Goal: Task Accomplishment & Management: Use online tool/utility

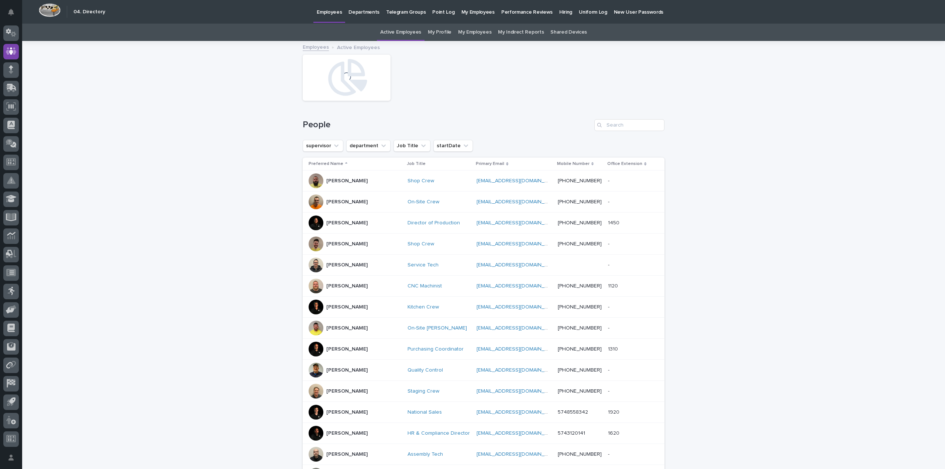
click at [559, 8] on p "Hiring" at bounding box center [565, 8] width 13 height 16
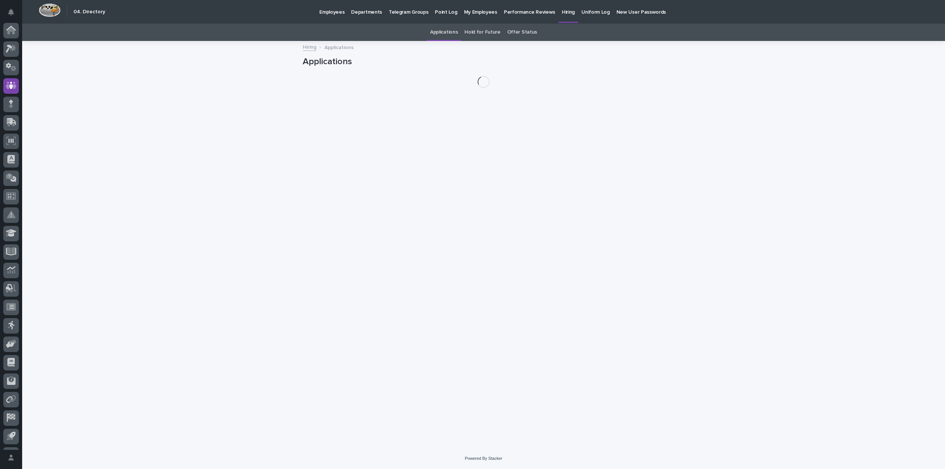
scroll to position [34, 0]
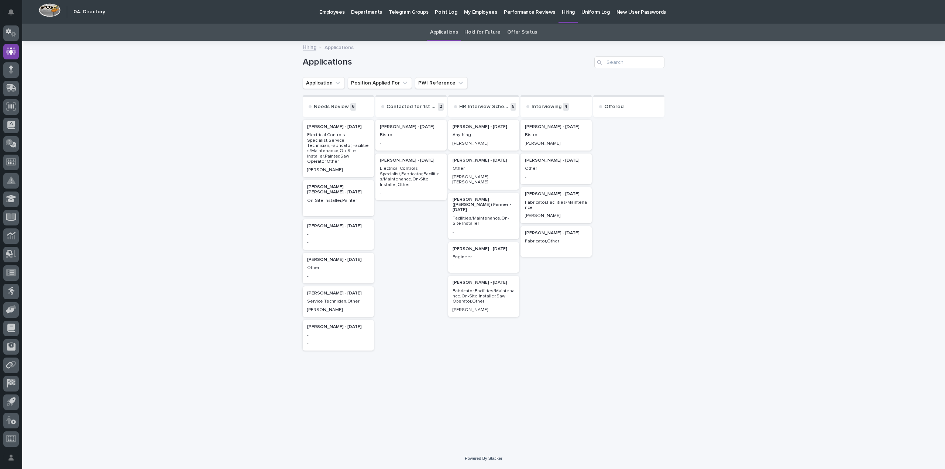
click at [337, 240] on p "-" at bounding box center [338, 242] width 62 height 5
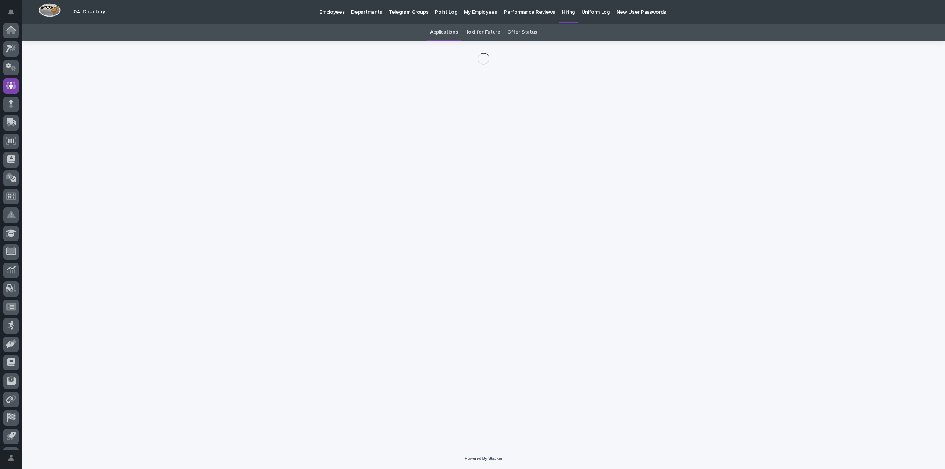
scroll to position [34, 0]
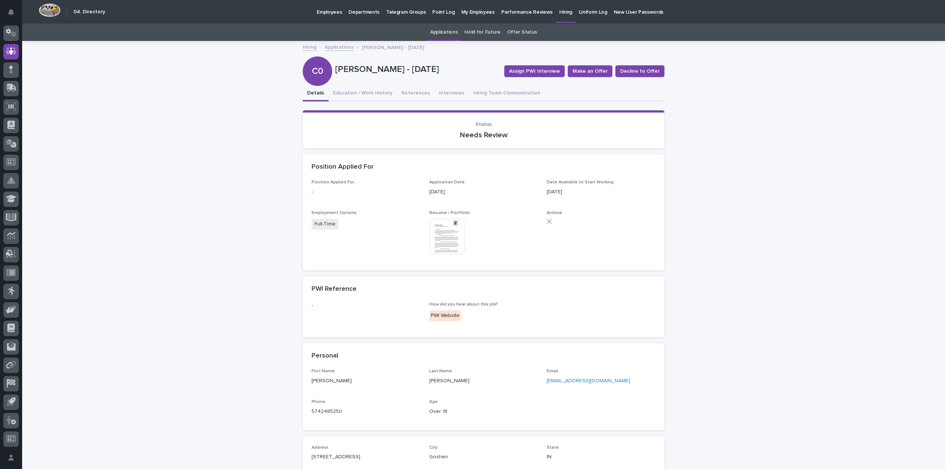
click at [443, 237] on img at bounding box center [446, 236] width 35 height 35
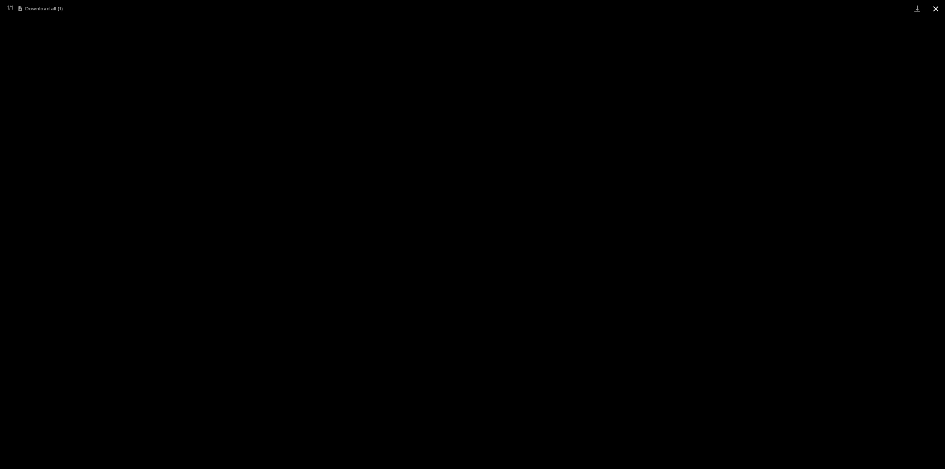
click at [935, 9] on button "Close gallery" at bounding box center [936, 8] width 18 height 17
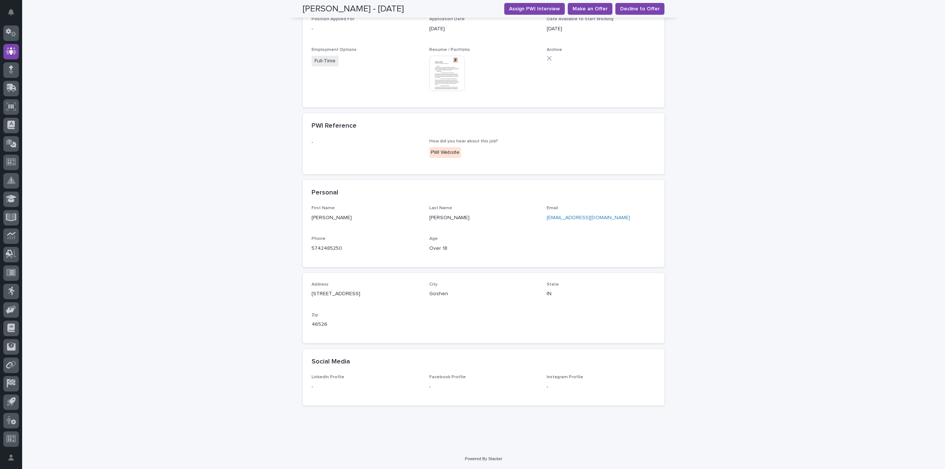
scroll to position [0, 0]
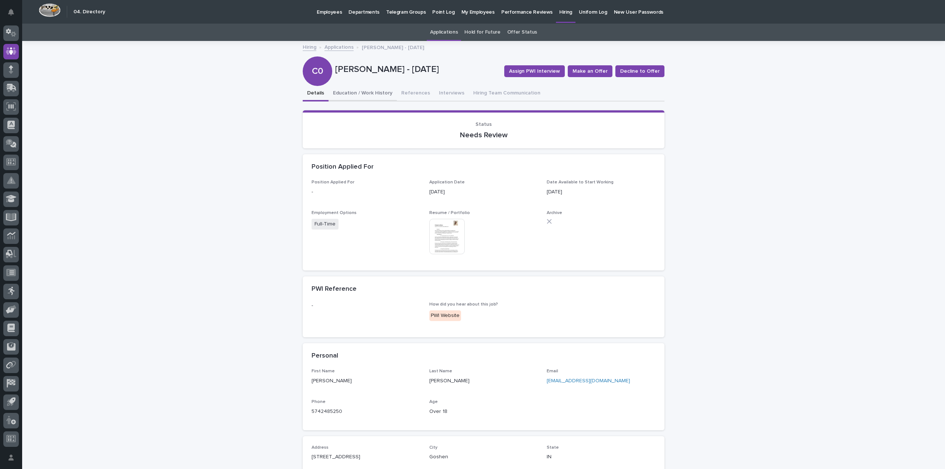
click at [353, 93] on button "Education / Work History" at bounding box center [363, 94] width 68 height 16
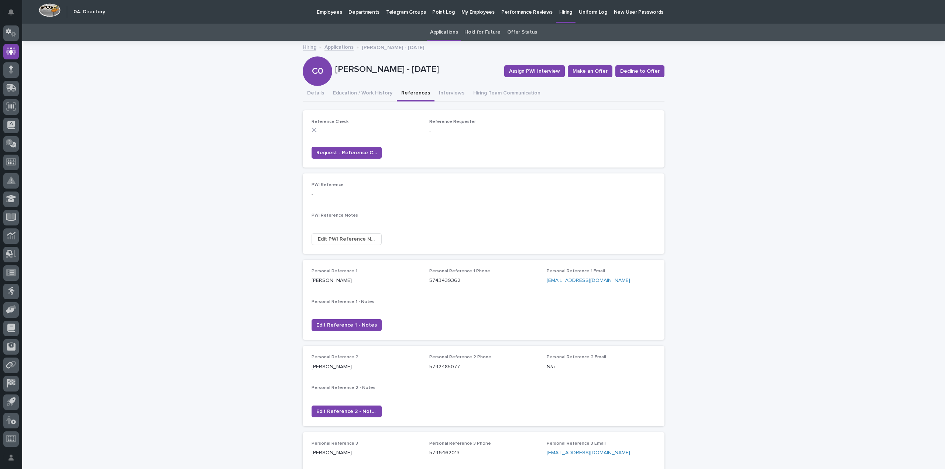
click at [408, 95] on button "References" at bounding box center [416, 94] width 38 height 16
click at [446, 93] on button "Interviews" at bounding box center [451, 94] width 34 height 16
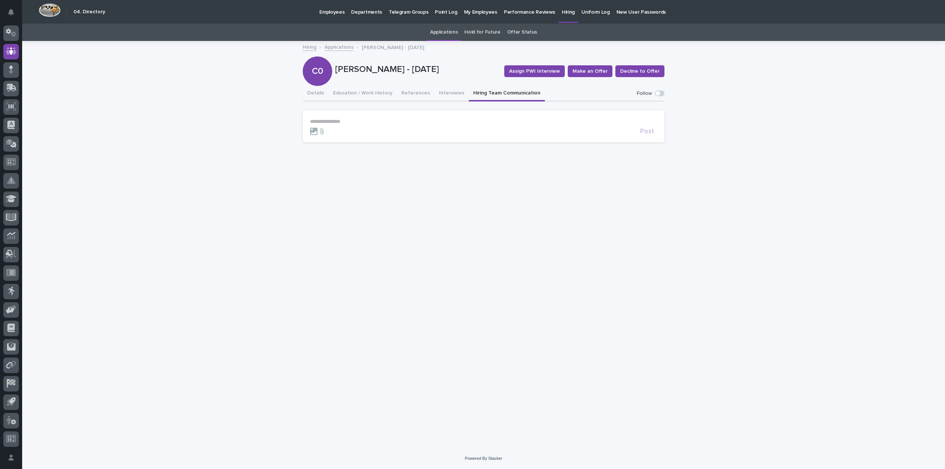
click at [497, 91] on button "Hiring Team Communication" at bounding box center [507, 94] width 76 height 16
click at [436, 93] on button "Interviews" at bounding box center [451, 94] width 34 height 16
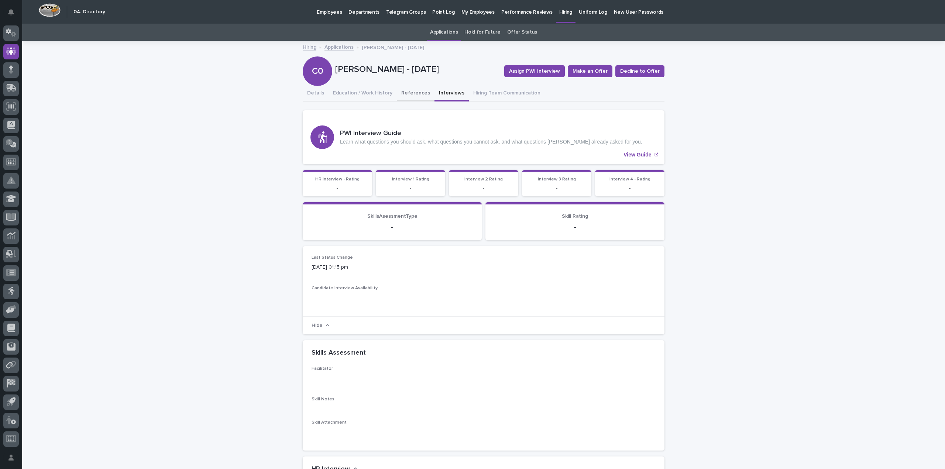
click at [413, 93] on button "References" at bounding box center [416, 94] width 38 height 16
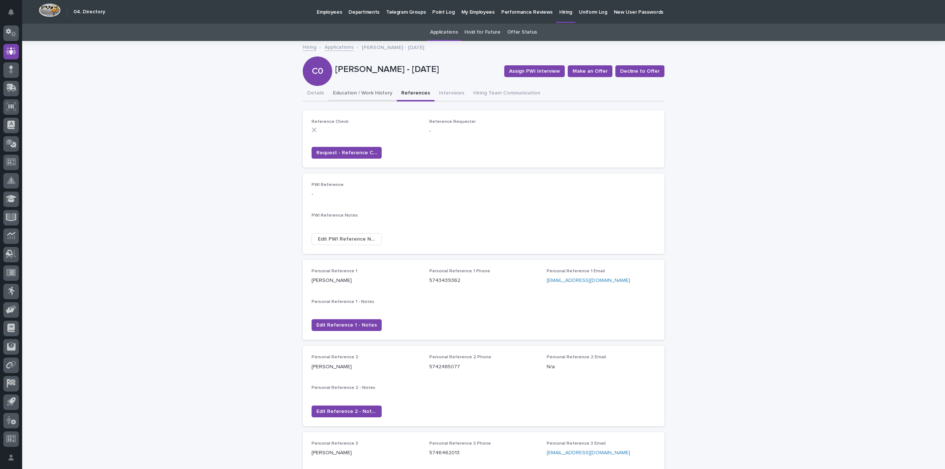
click at [378, 97] on button "Education / Work History" at bounding box center [363, 94] width 68 height 16
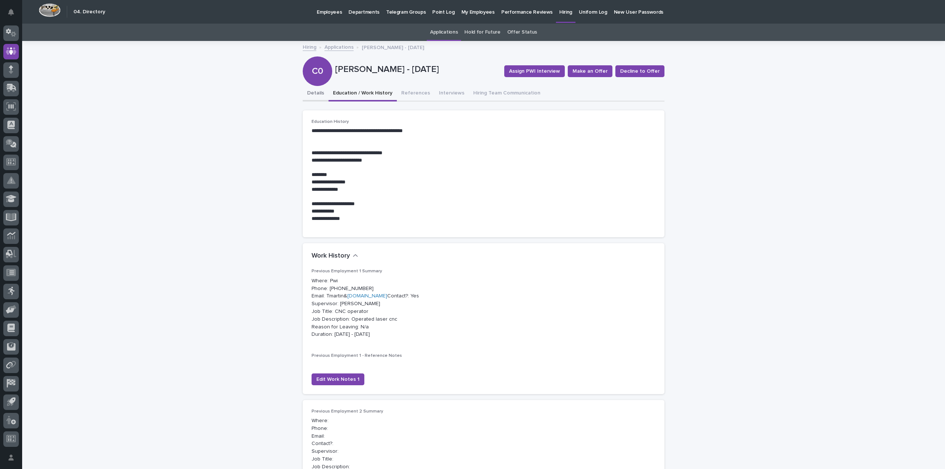
click at [305, 95] on button "Details" at bounding box center [316, 94] width 26 height 16
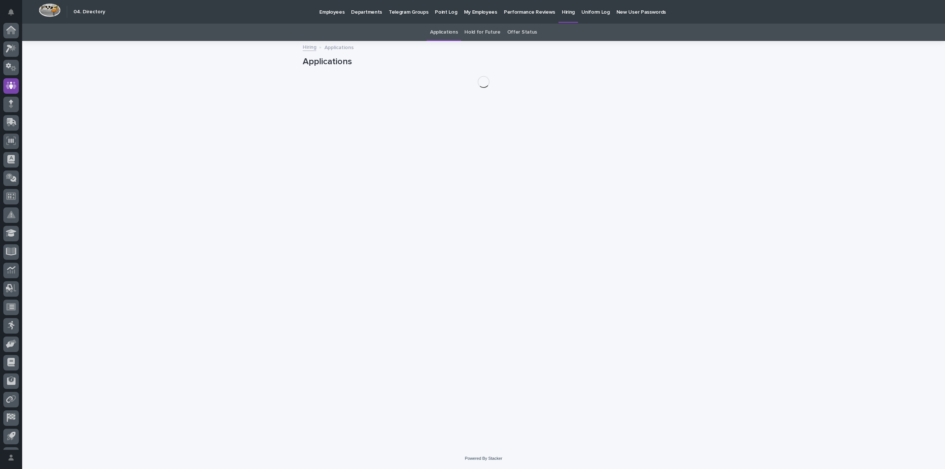
scroll to position [34, 0]
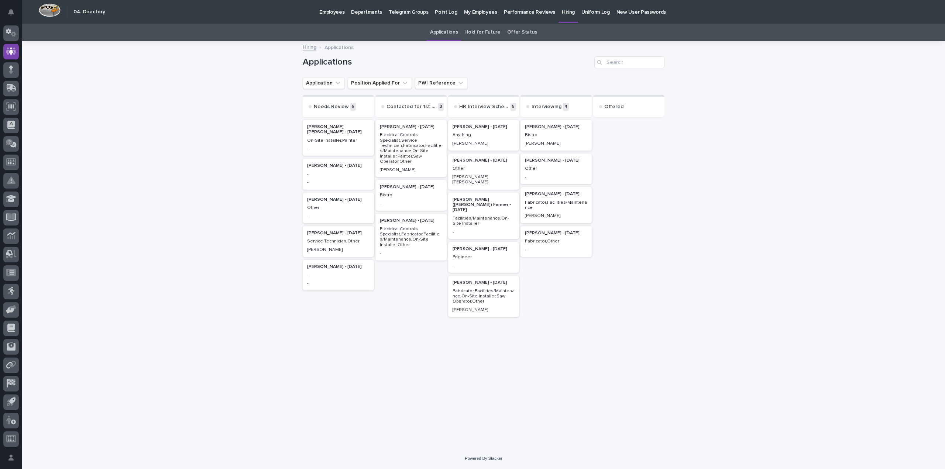
click at [332, 214] on p "-" at bounding box center [338, 215] width 62 height 5
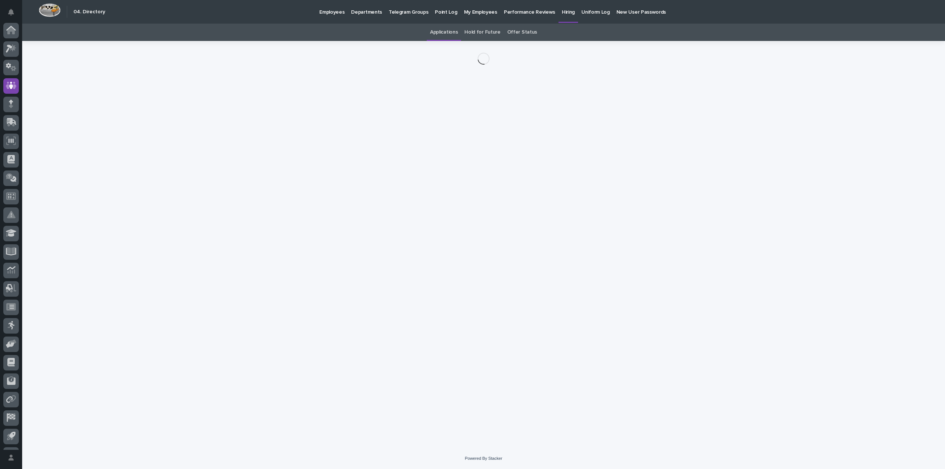
scroll to position [34, 0]
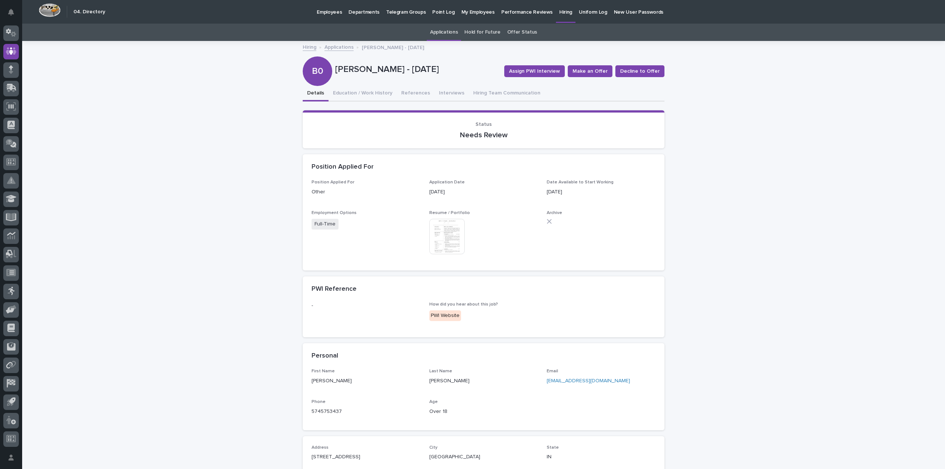
click at [446, 241] on img at bounding box center [446, 236] width 35 height 35
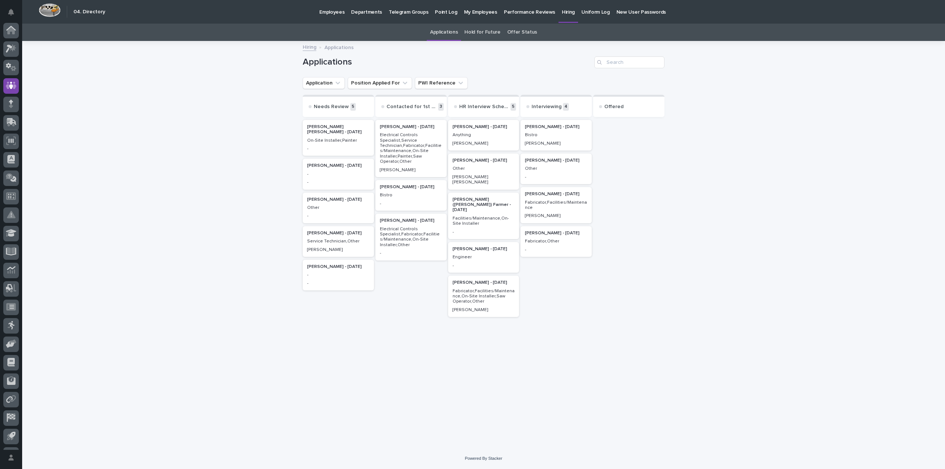
scroll to position [34, 0]
click at [500, 175] on p "[PERSON_NAME] [PERSON_NAME]" at bounding box center [484, 180] width 62 height 11
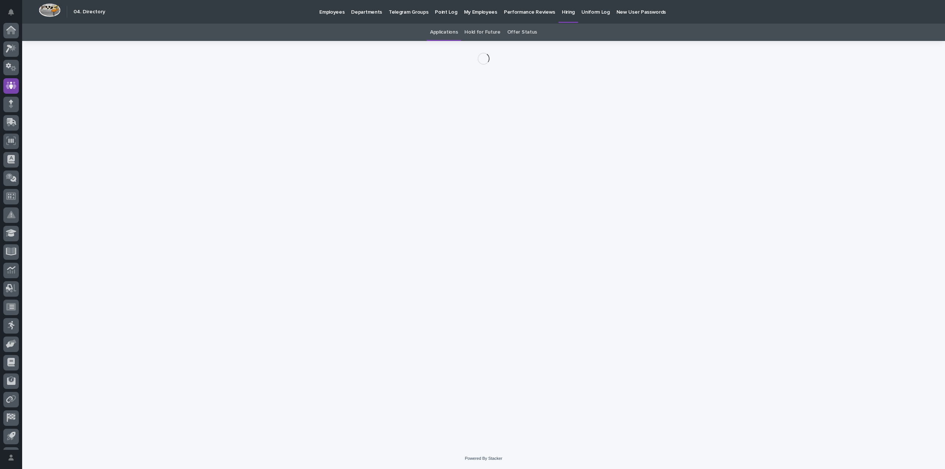
scroll to position [34, 0]
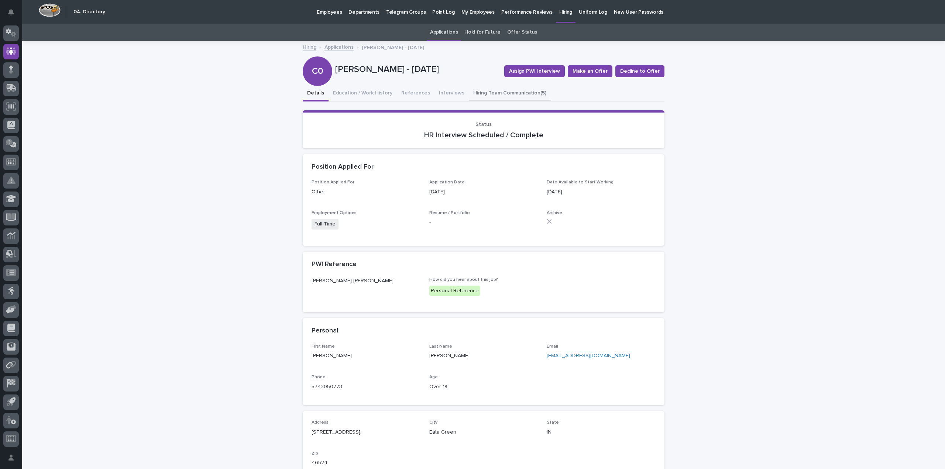
click at [501, 87] on button "Hiring Team Communication (5)" at bounding box center [510, 94] width 82 height 16
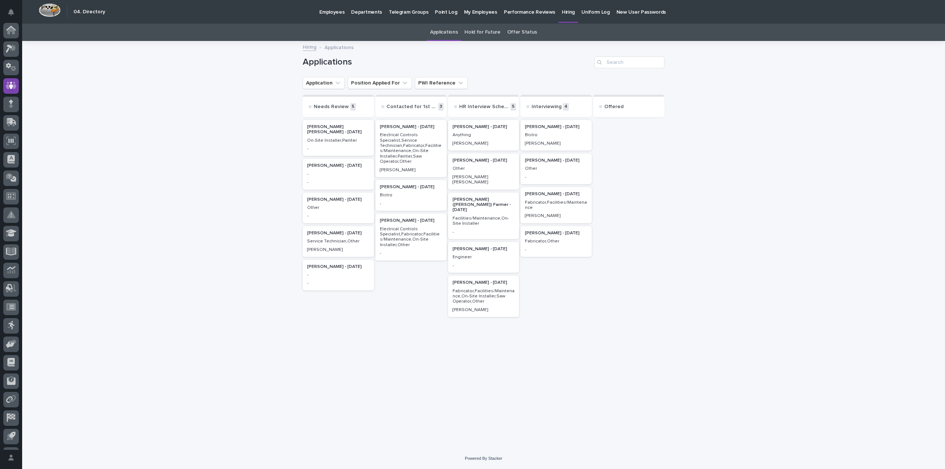
scroll to position [34, 0]
click at [423, 201] on p "-" at bounding box center [411, 203] width 62 height 5
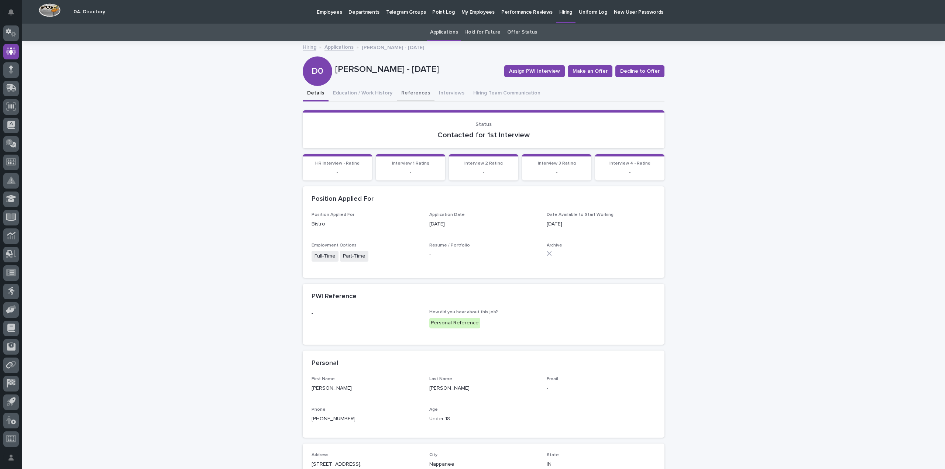
click at [407, 90] on button "References" at bounding box center [416, 94] width 38 height 16
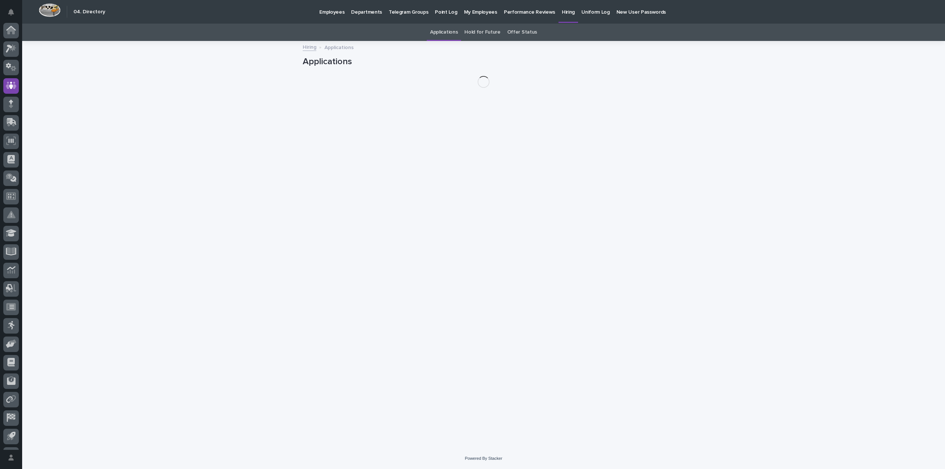
scroll to position [34, 0]
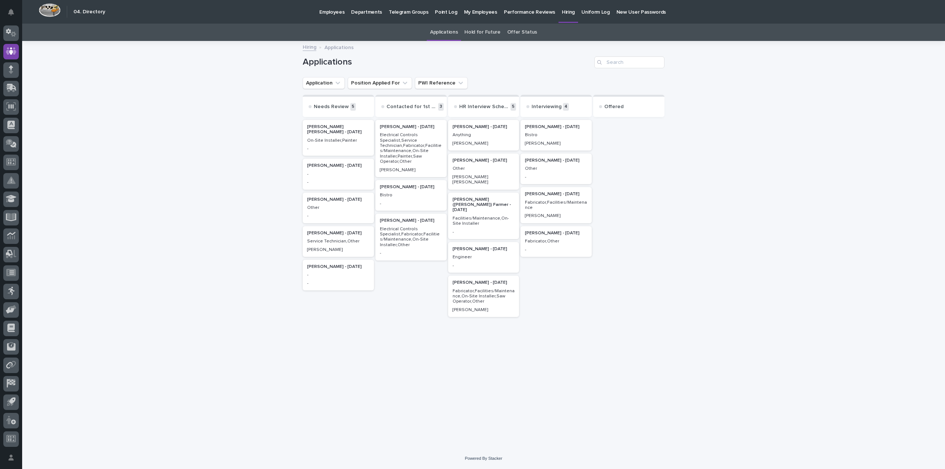
click at [432, 197] on p "Bistro" at bounding box center [411, 195] width 62 height 5
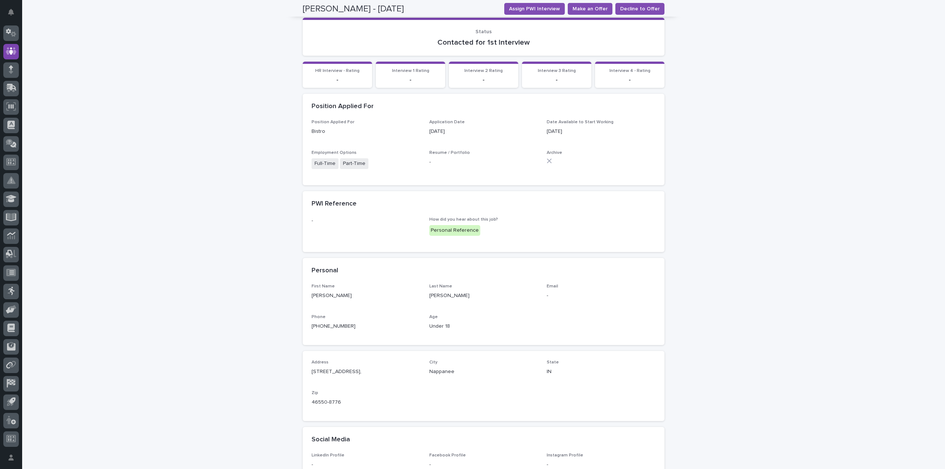
scroll to position [23, 0]
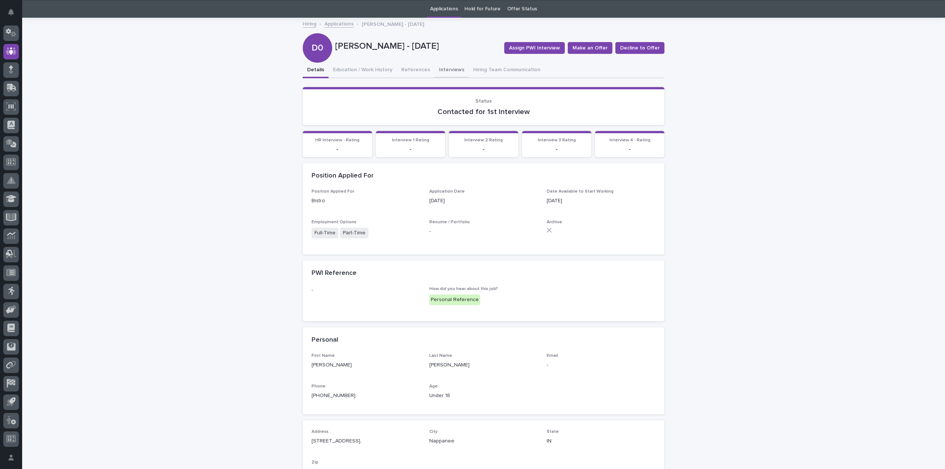
click at [438, 68] on button "Interviews" at bounding box center [451, 71] width 34 height 16
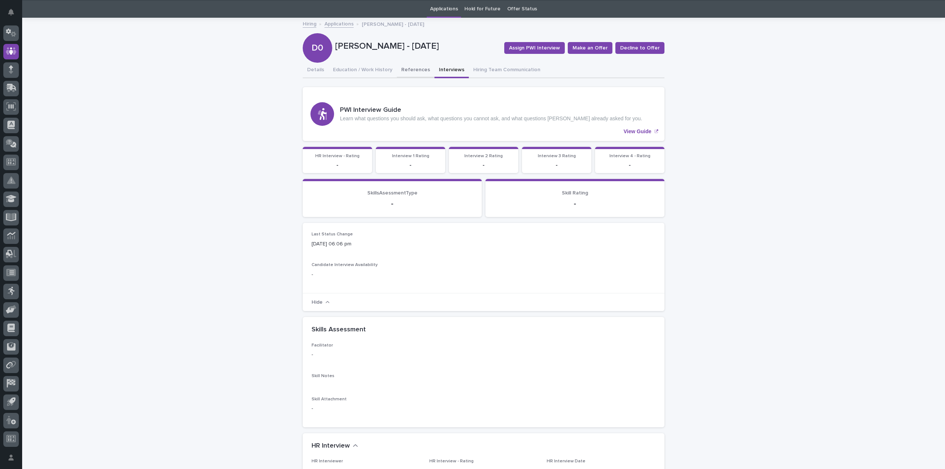
click at [407, 72] on button "References" at bounding box center [416, 71] width 38 height 16
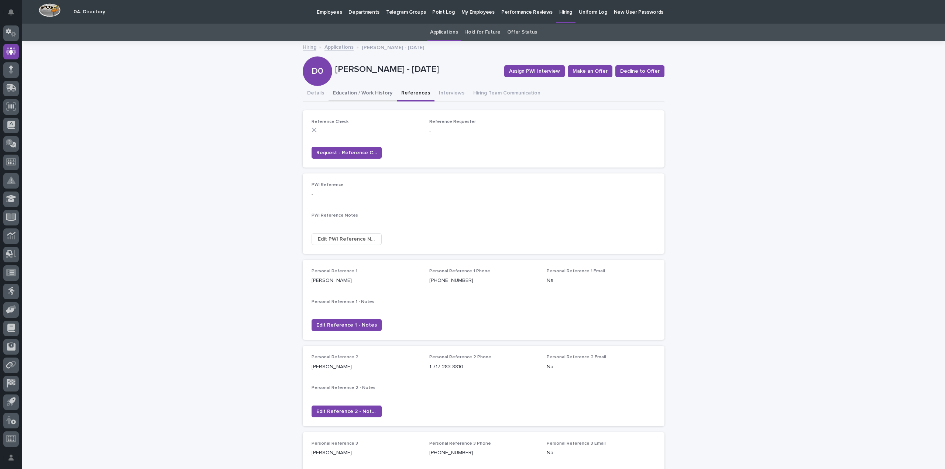
click at [355, 96] on button "Education / Work History" at bounding box center [363, 94] width 68 height 16
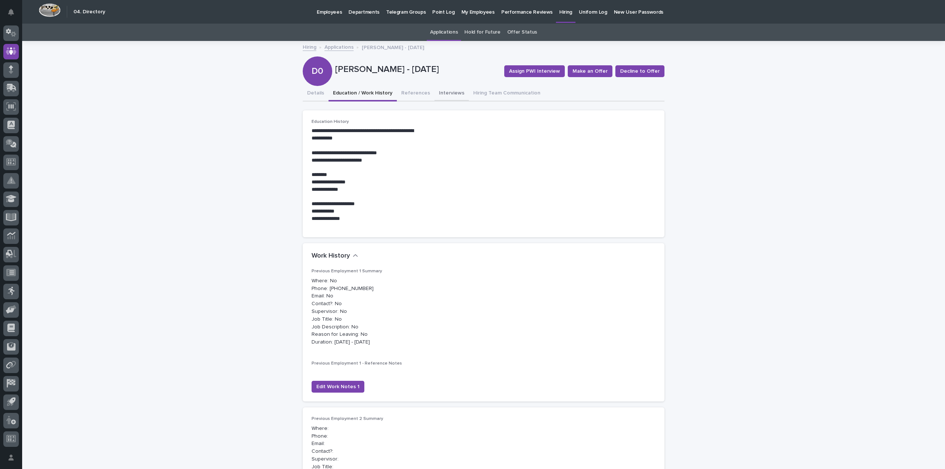
click at [449, 96] on button "Interviews" at bounding box center [451, 94] width 34 height 16
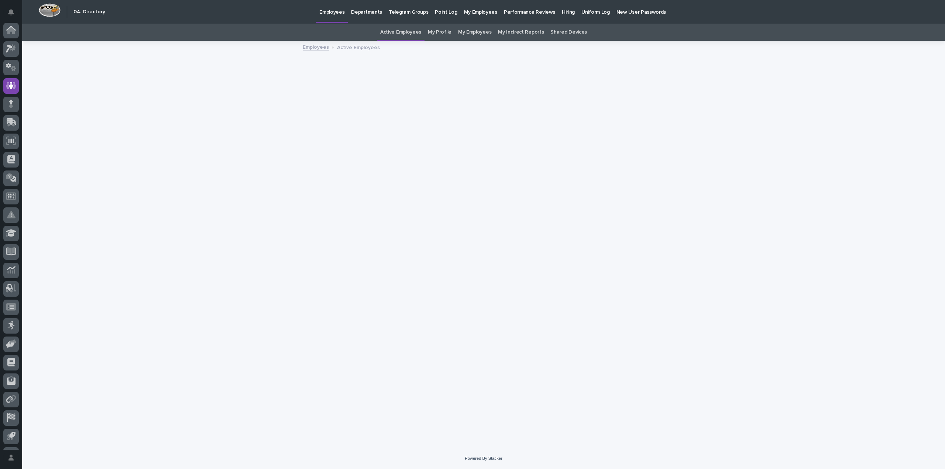
scroll to position [34, 0]
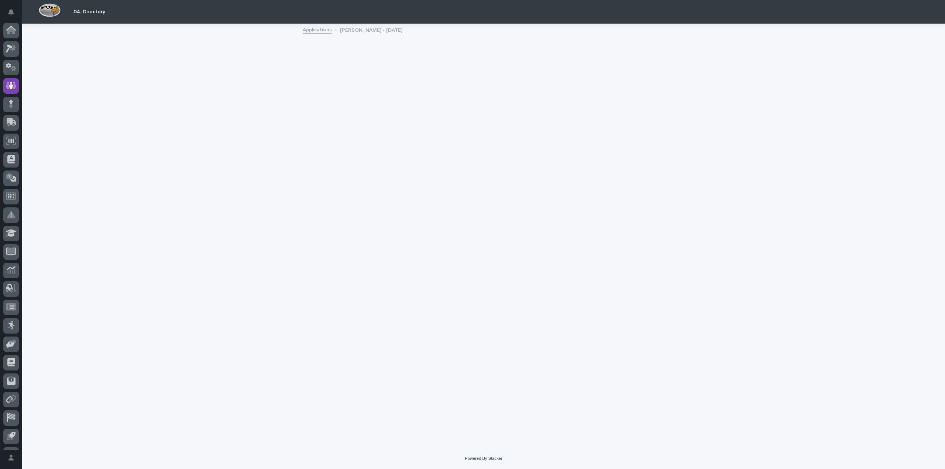
scroll to position [34, 0]
